Goal: Subscribe to service/newsletter

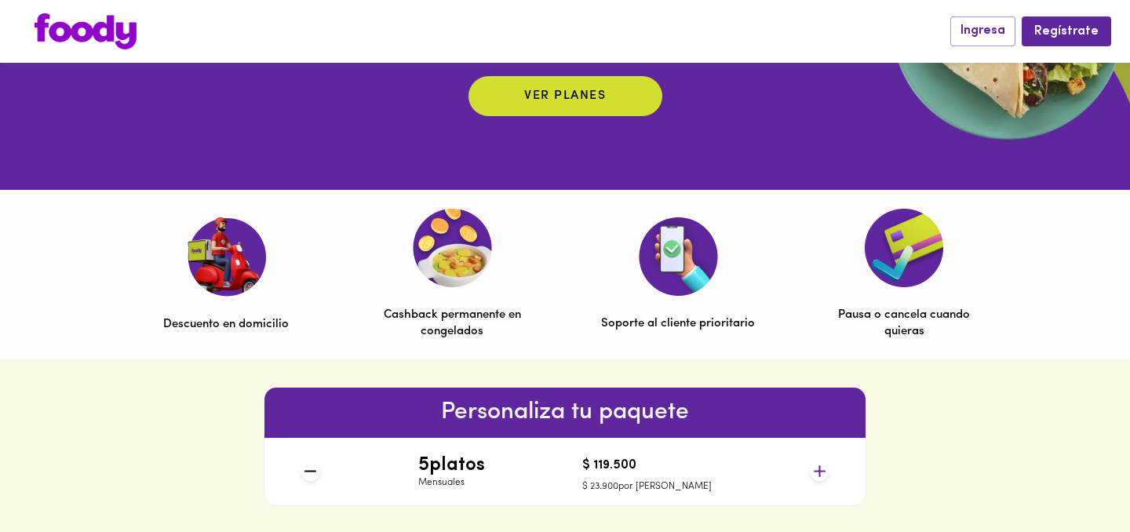
scroll to position [360, 0]
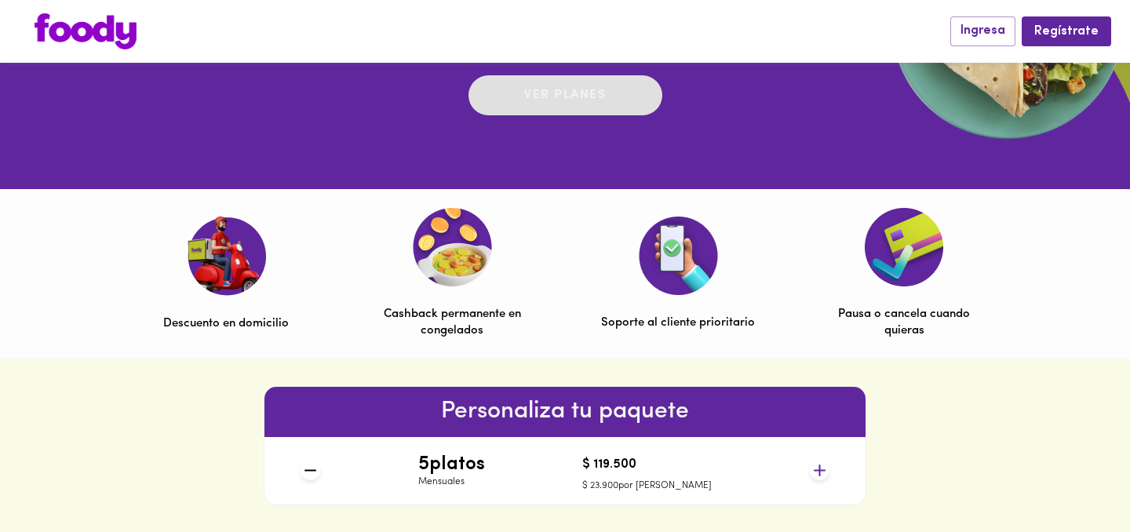
click at [540, 104] on div "Ver planes" at bounding box center [565, 95] width 82 height 24
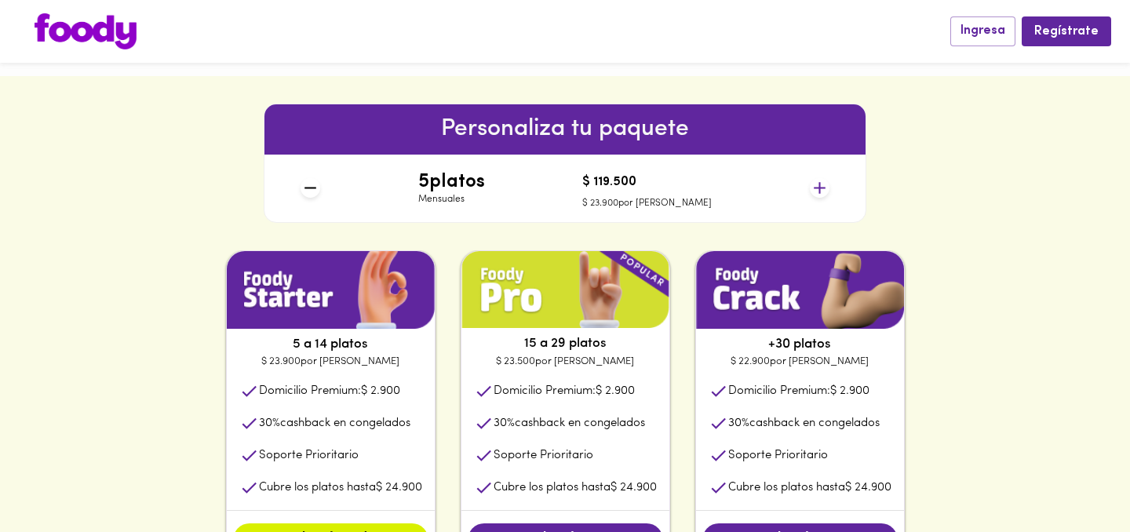
scroll to position [644, 0]
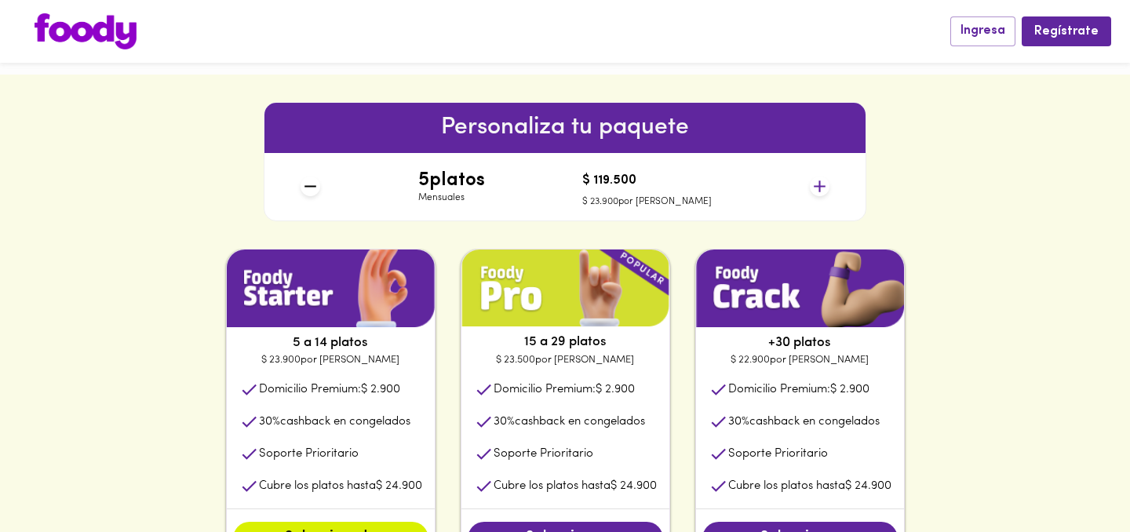
click at [485, 182] on h4 "5 platos" at bounding box center [451, 180] width 67 height 20
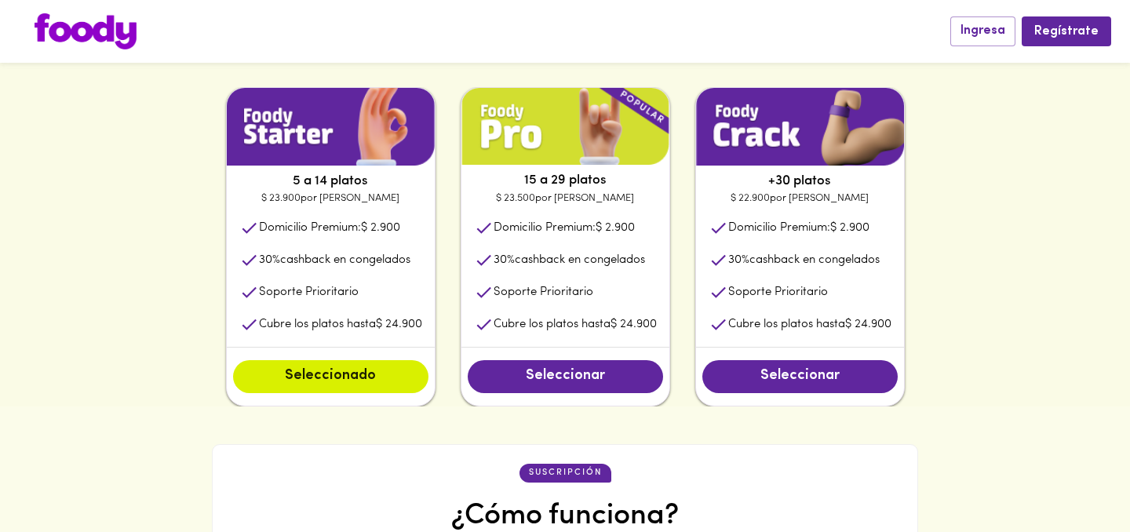
scroll to position [816, 0]
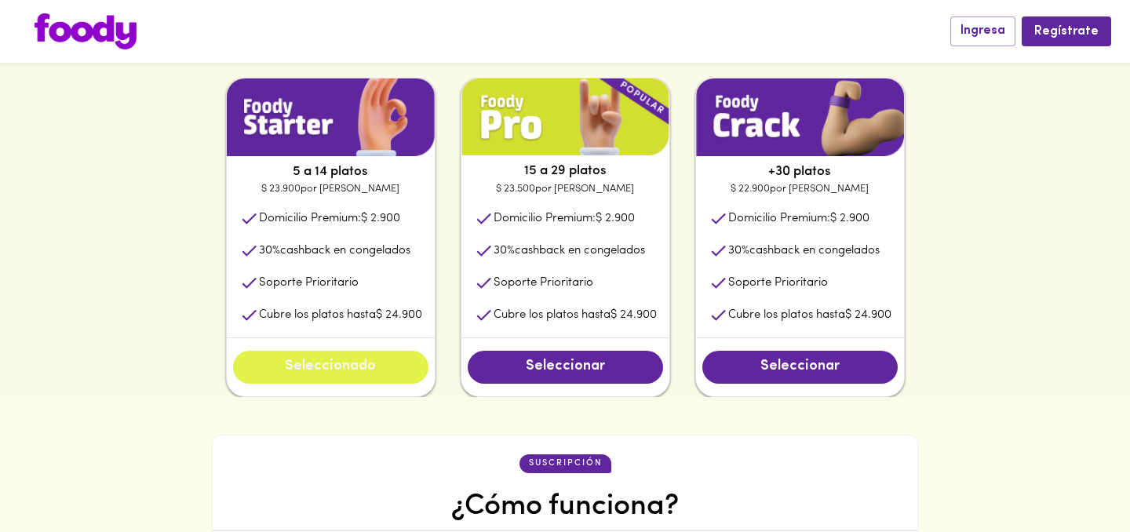
click at [404, 361] on span "Seleccionado" at bounding box center [331, 367] width 164 height 17
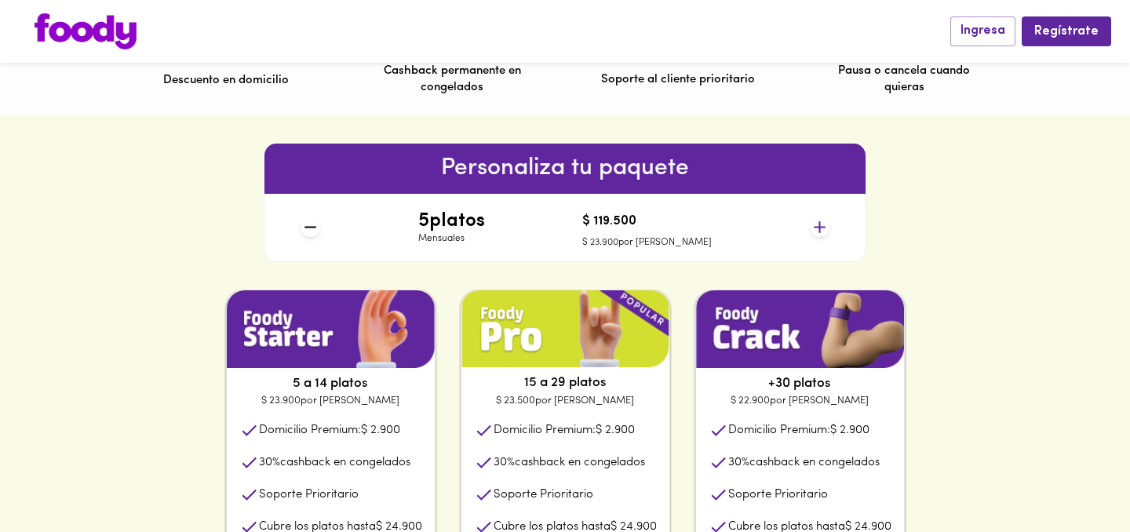
scroll to position [0, 0]
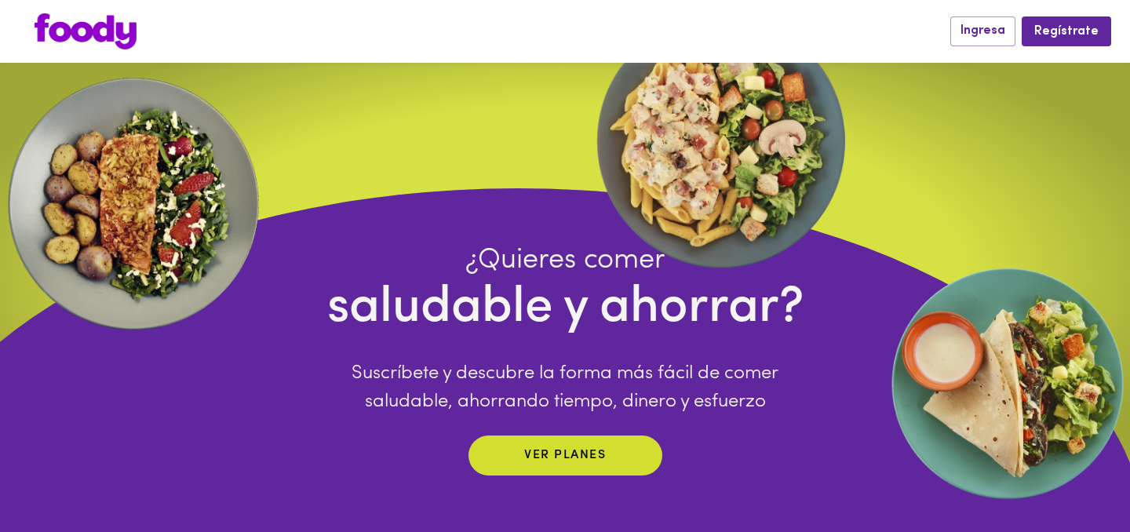
click at [577, 423] on div "¿Quieres comer saludable y ahorrar? Suscríbete y descubre la forma más fácil de…" at bounding box center [565, 359] width 477 height 232
click at [575, 433] on div "¿Quieres comer saludable y ahorrar? Suscríbete y descubre la forma más fácil de…" at bounding box center [565, 359] width 477 height 232
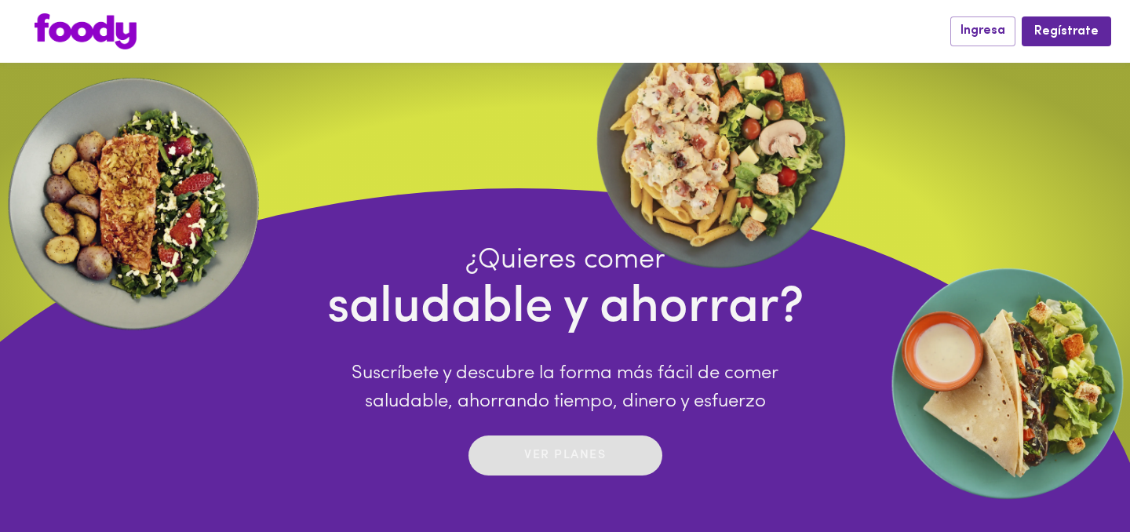
click at [559, 447] on p "Ver planes" at bounding box center [565, 456] width 82 height 18
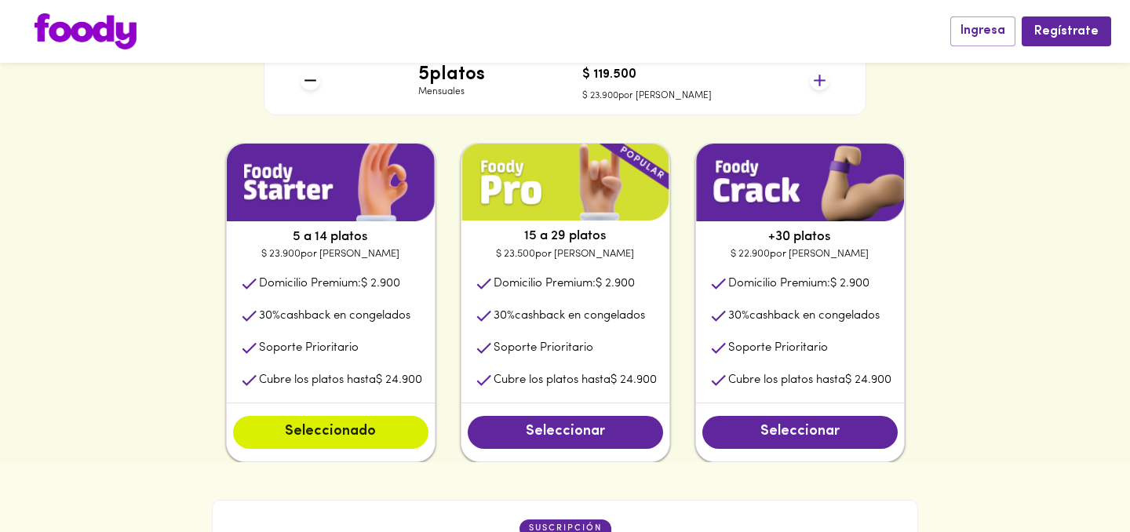
scroll to position [755, 0]
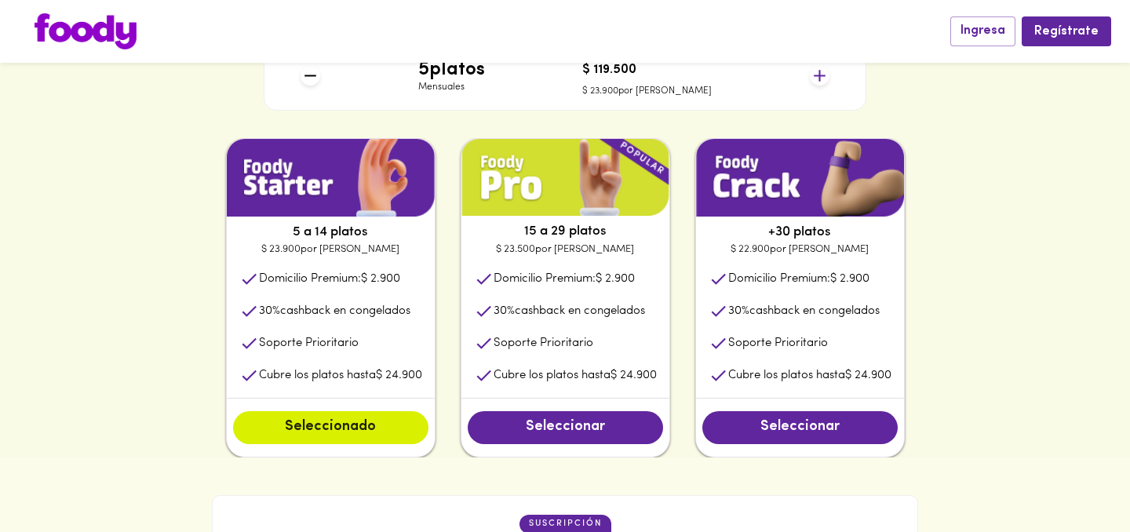
click at [540, 297] on li "30 % cashback en congelados" at bounding box center [566, 311] width 208 height 32
click at [540, 182] on img at bounding box center [566, 178] width 208 height 78
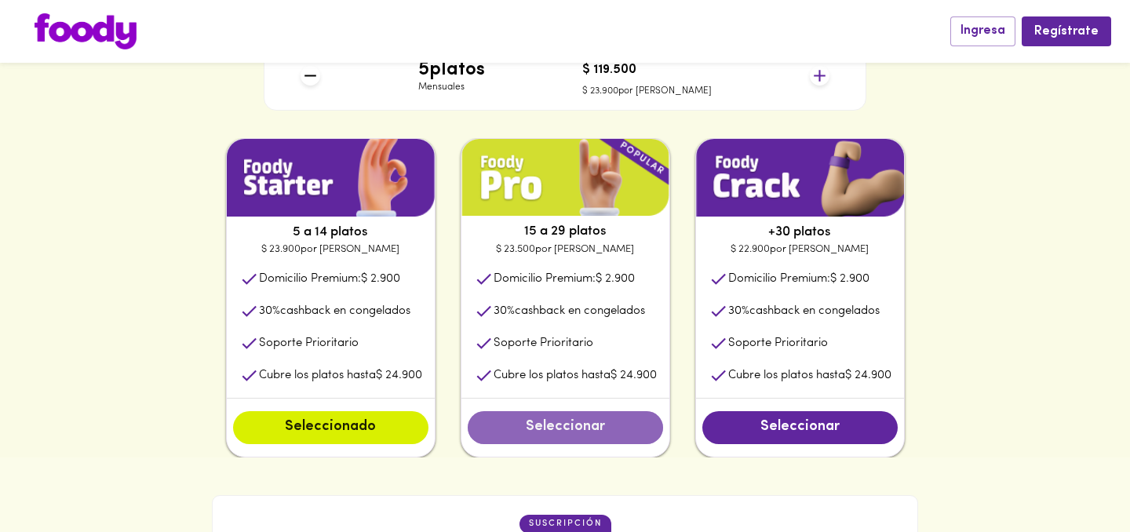
click at [539, 435] on span "Seleccionar" at bounding box center [566, 427] width 164 height 17
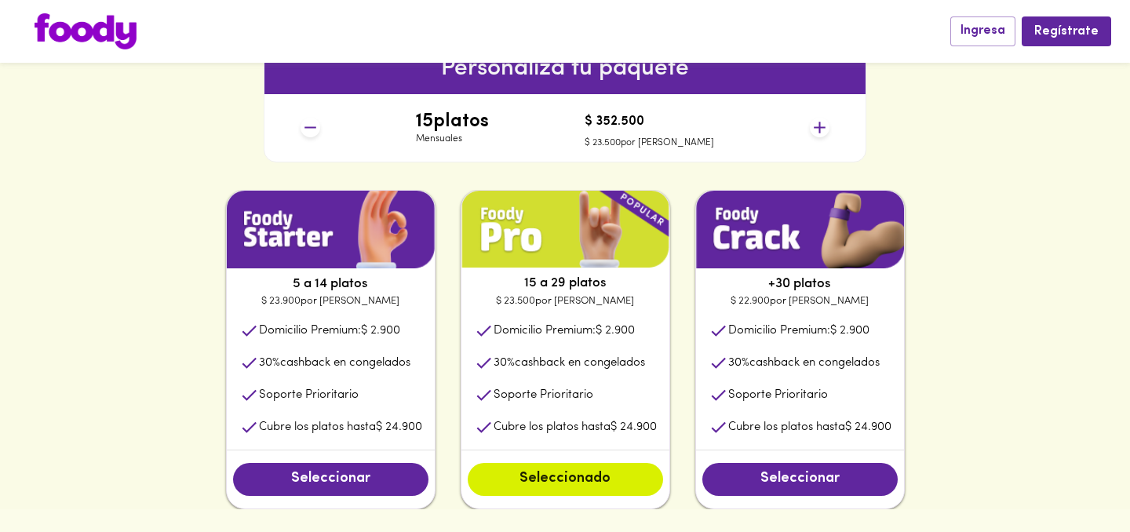
scroll to position [705, 0]
